Goal: Information Seeking & Learning: Learn about a topic

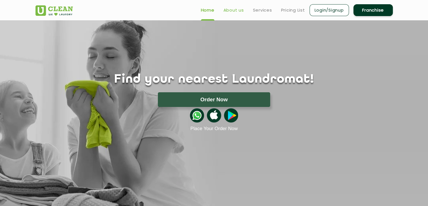
click at [230, 10] on link "About us" at bounding box center [234, 10] width 21 height 7
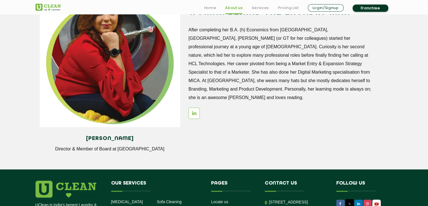
scroll to position [760, 0]
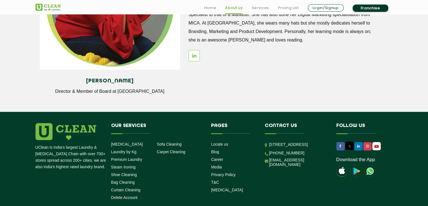
click at [369, 8] on link "Franchise" at bounding box center [371, 8] width 36 height 7
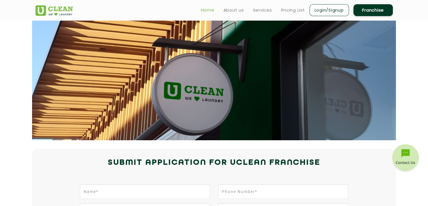
click at [213, 8] on link "Home" at bounding box center [208, 10] width 14 height 7
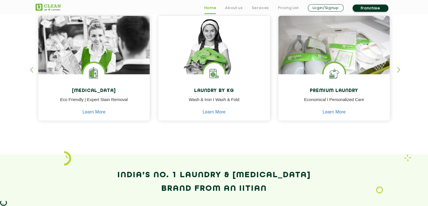
scroll to position [253, 0]
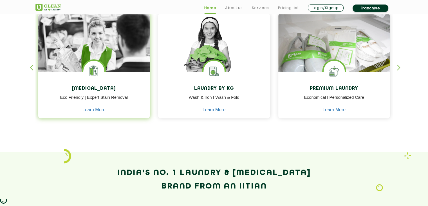
click at [113, 93] on div "[MEDICAL_DATA] Eco Friendly | Expert Stain Removal Learn More" at bounding box center [94, 96] width 112 height 48
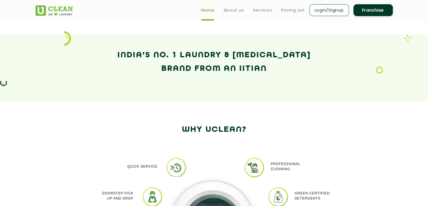
scroll to position [310, 0]
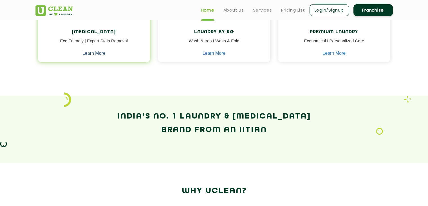
click at [93, 54] on link "Learn More" at bounding box center [94, 53] width 23 height 5
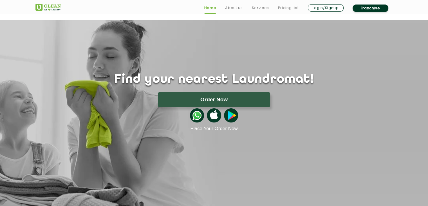
scroll to position [310, 0]
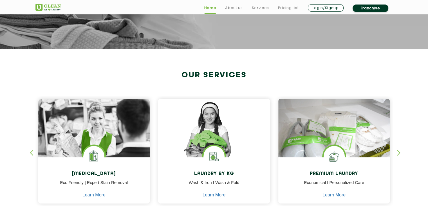
scroll to position [169, 0]
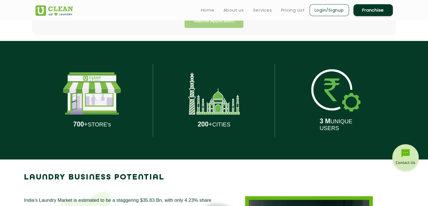
scroll to position [225, 0]
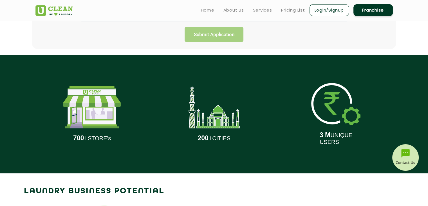
click at [75, 115] on img at bounding box center [92, 107] width 58 height 42
click at [203, 119] on img at bounding box center [214, 107] width 52 height 42
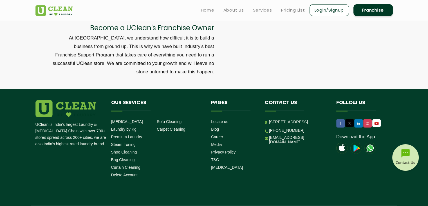
scroll to position [1842, 0]
